Goal: Find specific page/section: Find specific page/section

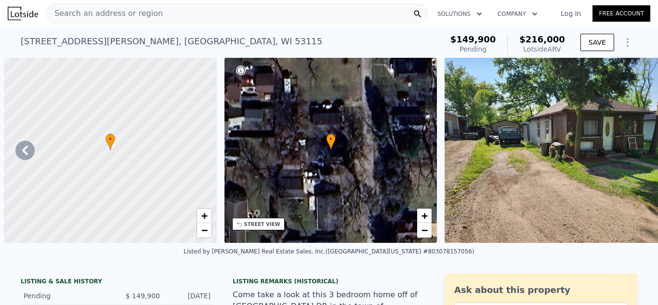
scroll to position [0, 4871]
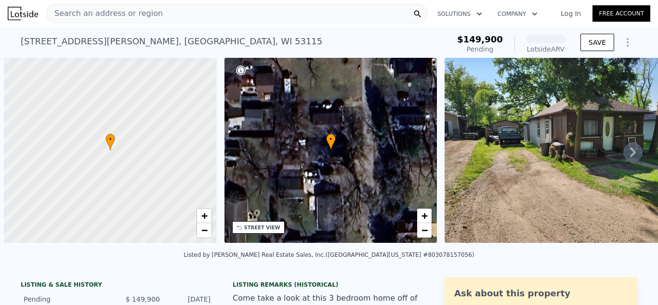
click at [157, 13] on div "Search an address or region" at bounding box center [237, 13] width 382 height 19
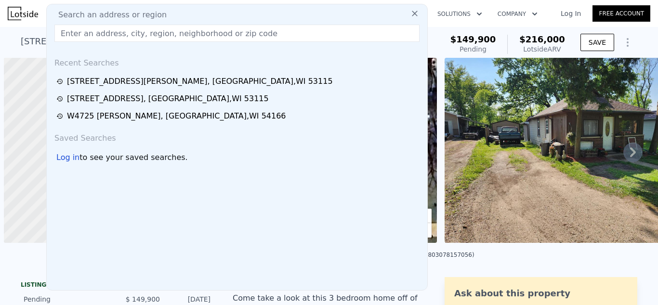
scroll to position [0, 4]
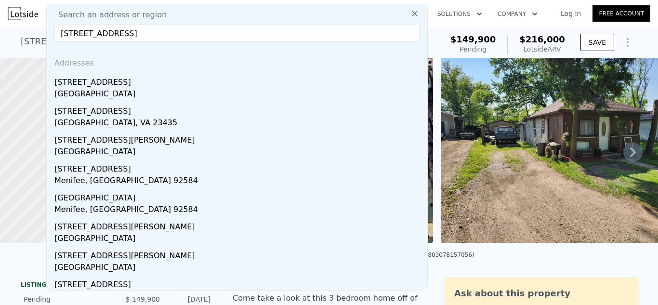
type input "[STREET_ADDRESS]"
click at [107, 87] on div "[STREET_ADDRESS]" at bounding box center [238, 80] width 369 height 15
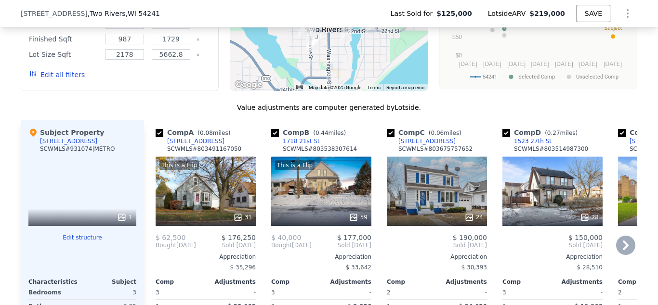
scroll to position [951, 0]
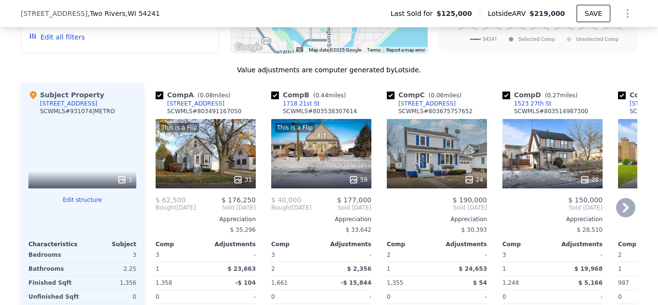
click at [626, 206] on icon at bounding box center [626, 208] width 6 height 10
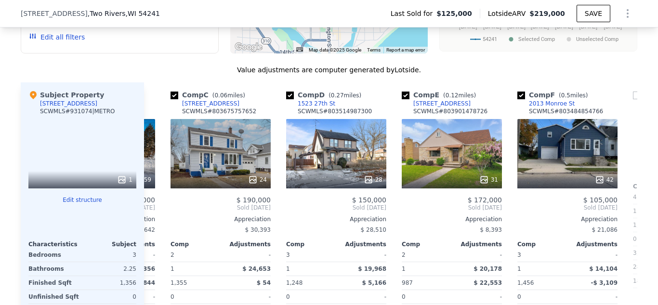
scroll to position [0, 231]
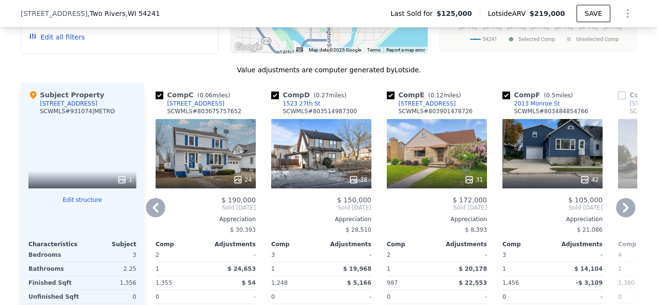
click at [626, 206] on icon at bounding box center [626, 208] width 6 height 10
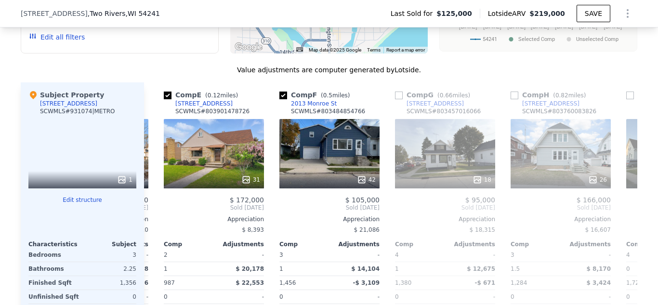
scroll to position [0, 463]
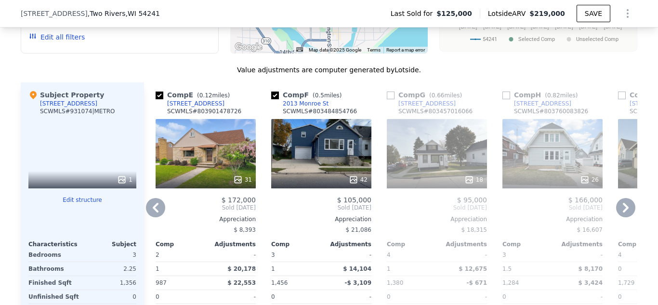
click at [152, 210] on icon at bounding box center [155, 207] width 19 height 19
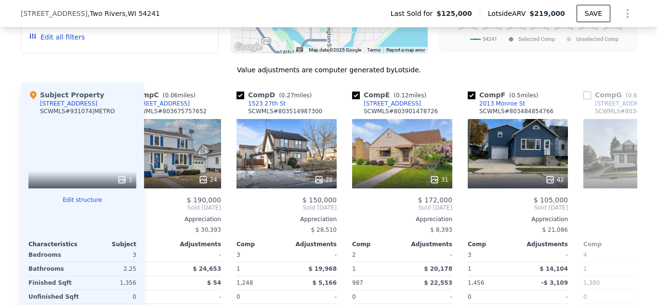
scroll to position [0, 231]
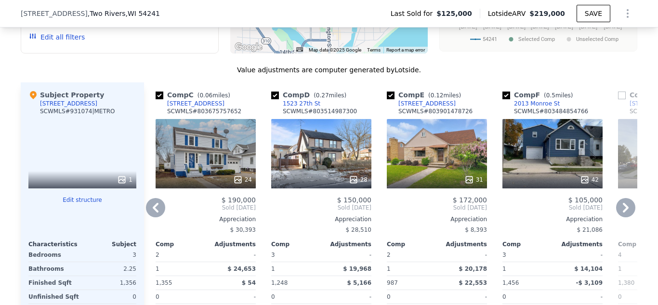
click at [153, 208] on icon at bounding box center [156, 208] width 6 height 10
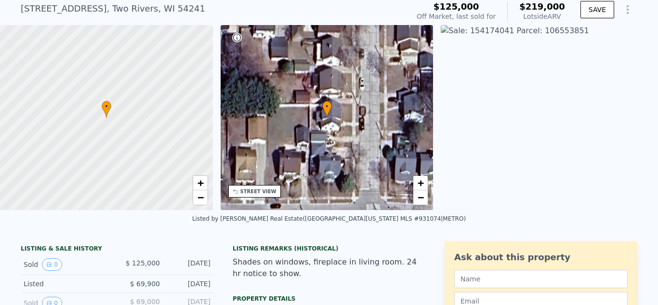
scroll to position [34, 0]
